Goal: Obtain resource: Download file/media

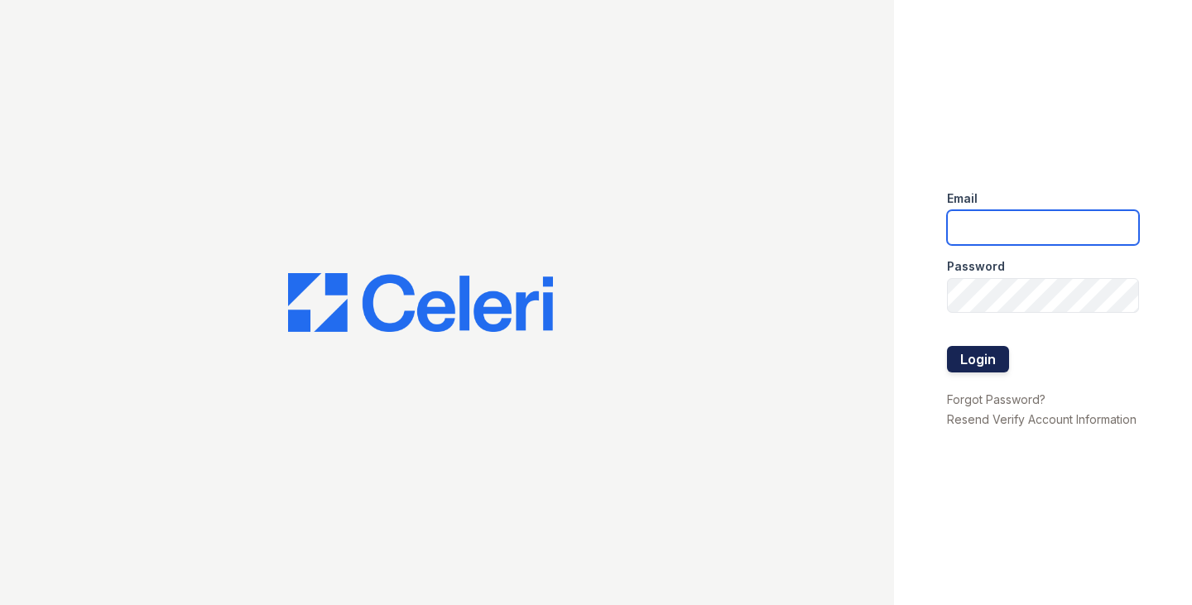
type input "[EMAIL_ADDRESS][DOMAIN_NAME]"
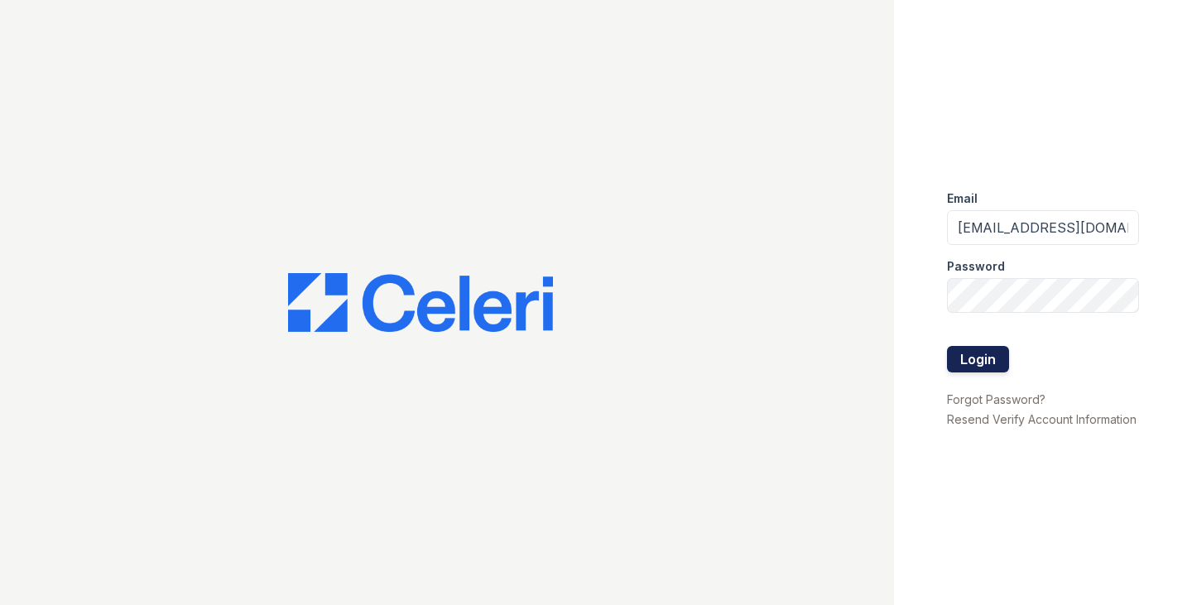
click at [981, 364] on button "Login" at bounding box center [978, 359] width 62 height 26
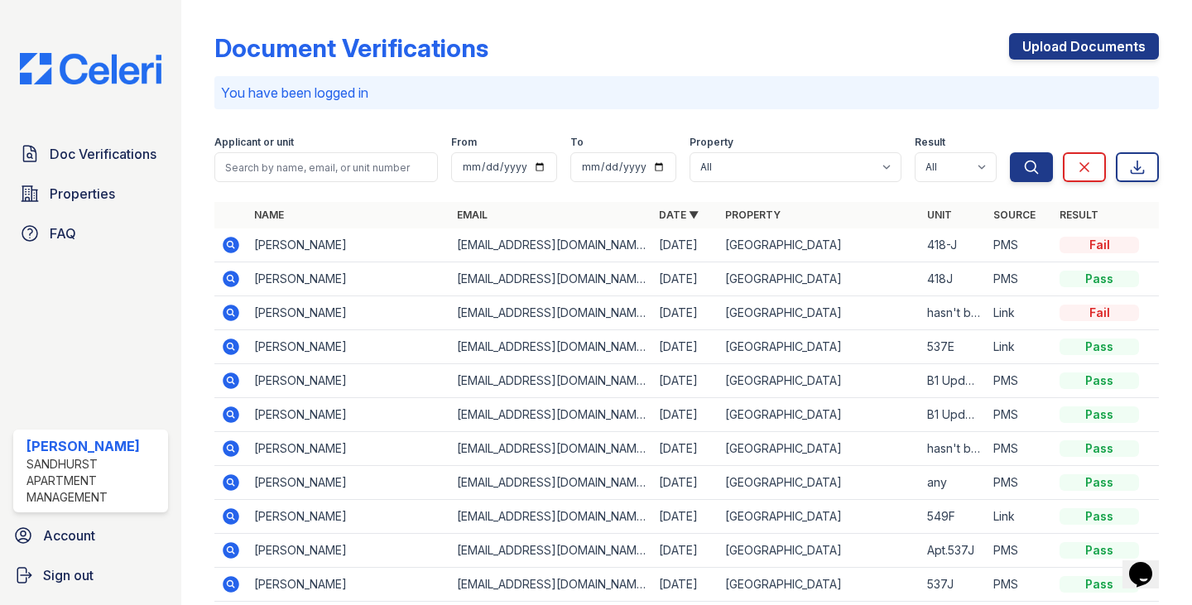
click at [233, 277] on icon at bounding box center [231, 279] width 20 height 20
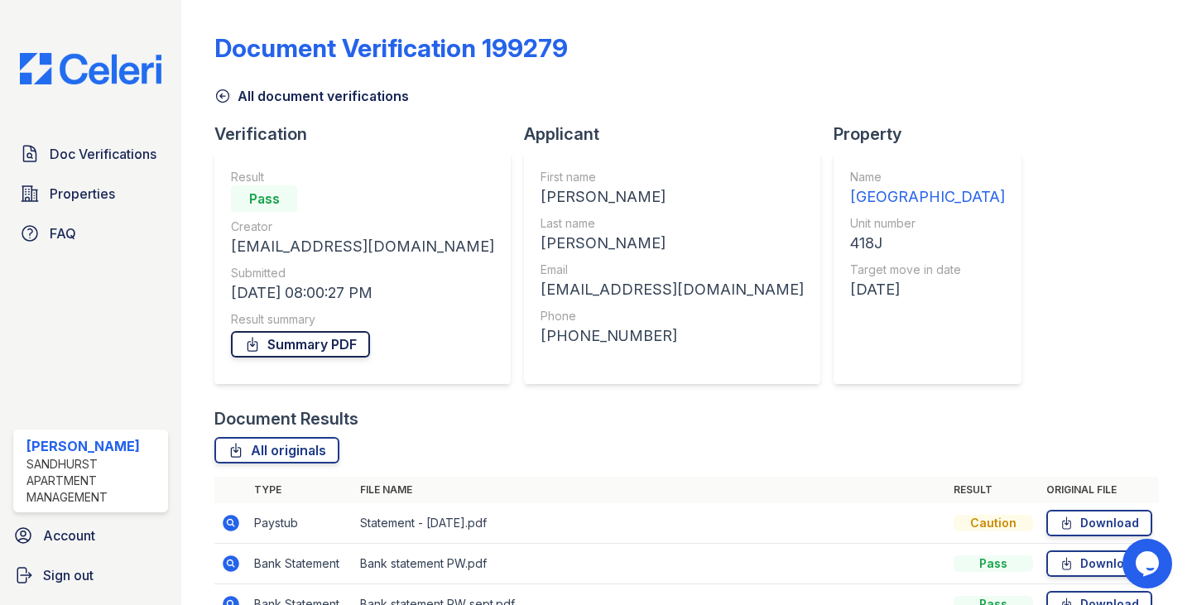
click at [354, 343] on link "Summary PDF" at bounding box center [300, 344] width 139 height 26
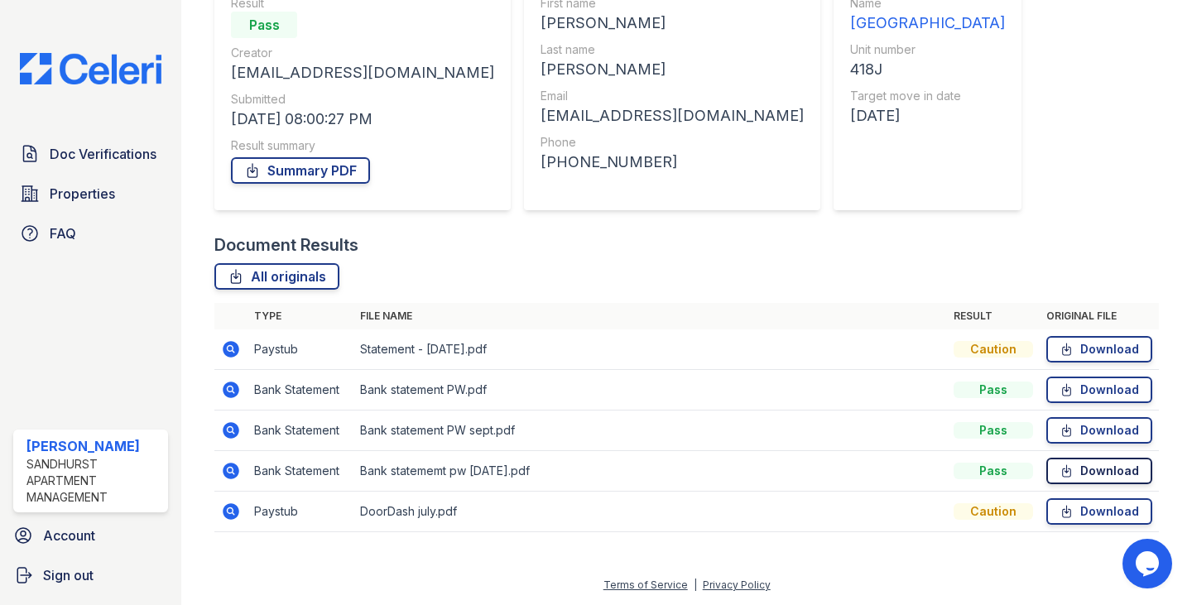
click at [1062, 472] on icon at bounding box center [1066, 471] width 8 height 12
click at [1081, 426] on link "Download" at bounding box center [1099, 430] width 106 height 26
click at [1062, 389] on link "Download" at bounding box center [1099, 389] width 106 height 26
click at [1064, 345] on link "Download" at bounding box center [1099, 349] width 106 height 26
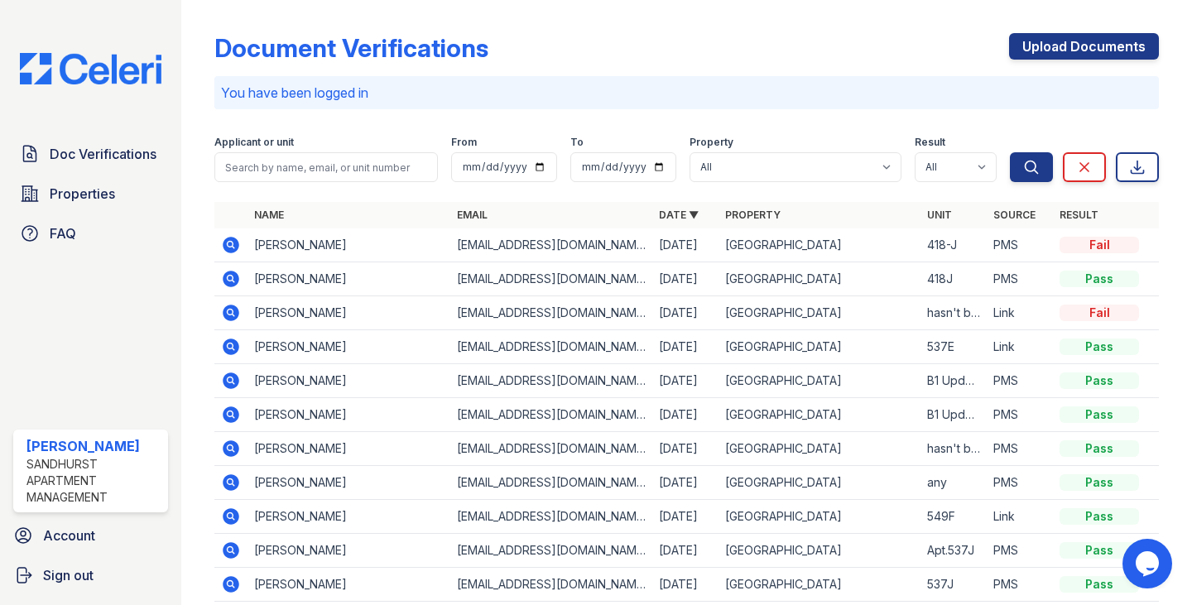
click at [234, 237] on icon at bounding box center [231, 245] width 17 height 17
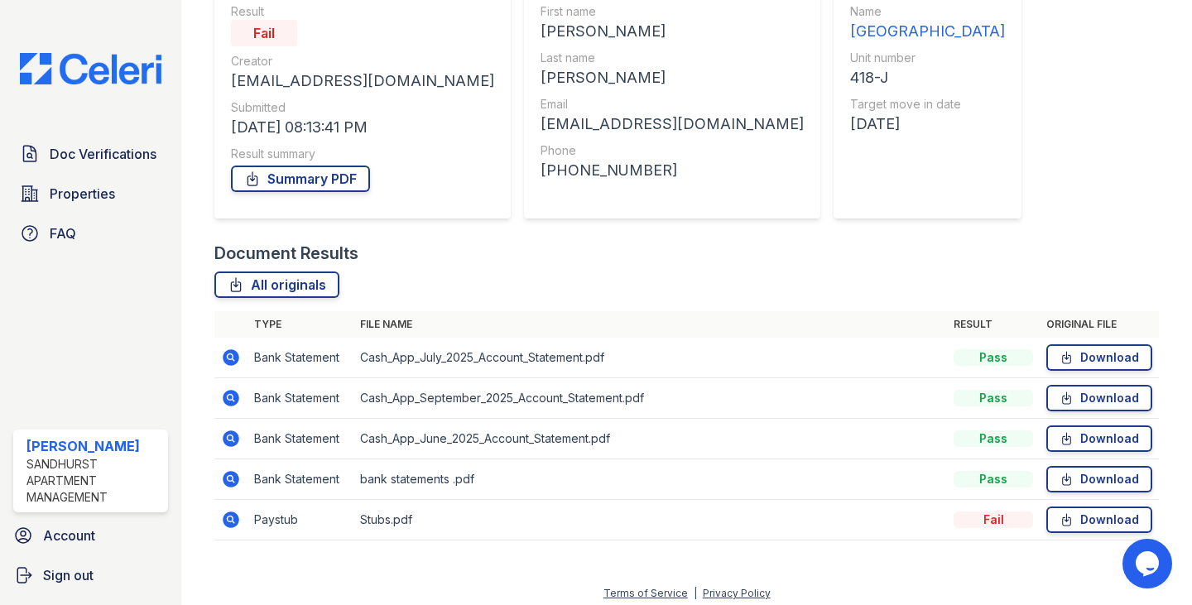
scroll to position [174, 0]
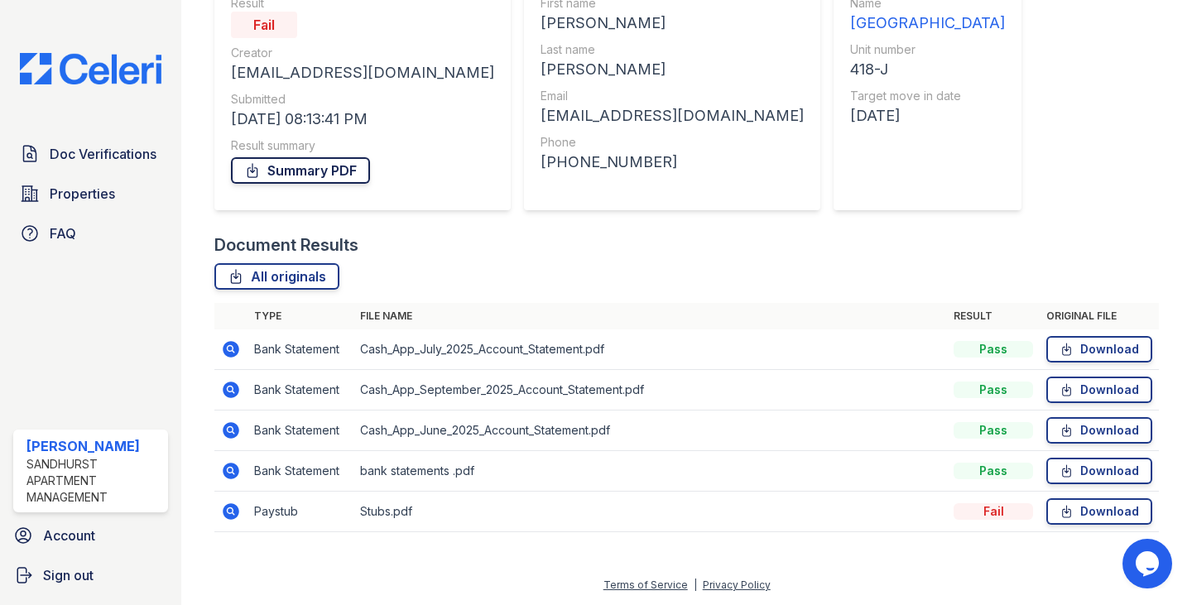
click at [309, 172] on link "Summary PDF" at bounding box center [300, 170] width 139 height 26
click at [1059, 352] on icon at bounding box center [1066, 349] width 14 height 17
click at [1062, 392] on link "Download" at bounding box center [1099, 389] width 106 height 26
click at [1069, 427] on link "Download" at bounding box center [1099, 430] width 106 height 26
click at [1091, 472] on link "Download" at bounding box center [1099, 471] width 106 height 26
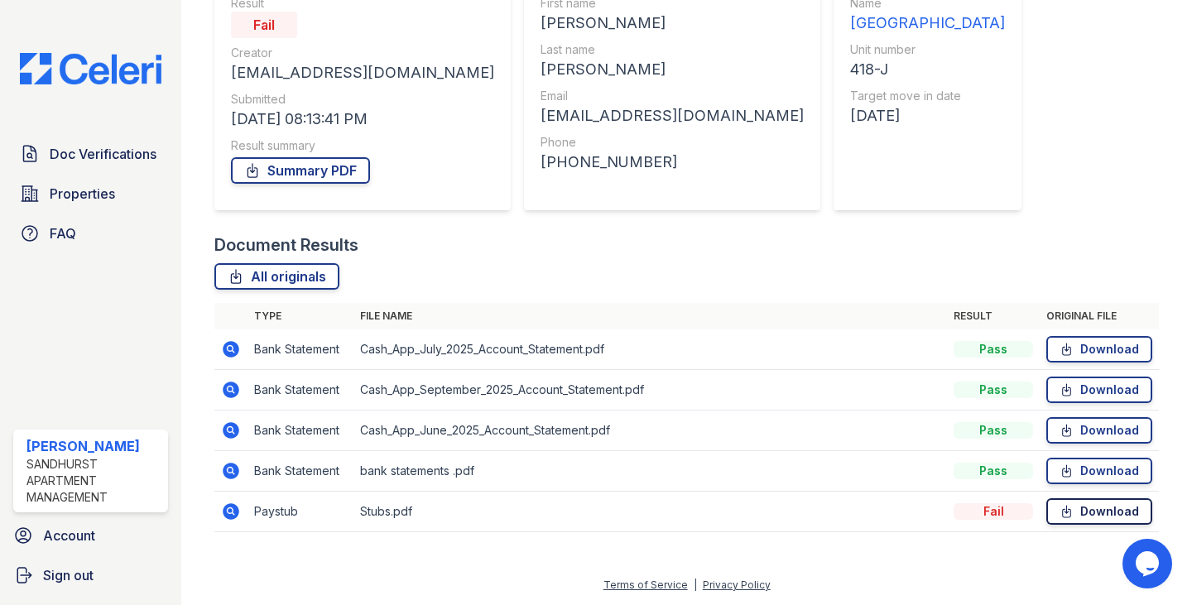
click at [1066, 515] on link "Download" at bounding box center [1099, 511] width 106 height 26
